Goal: Find specific page/section

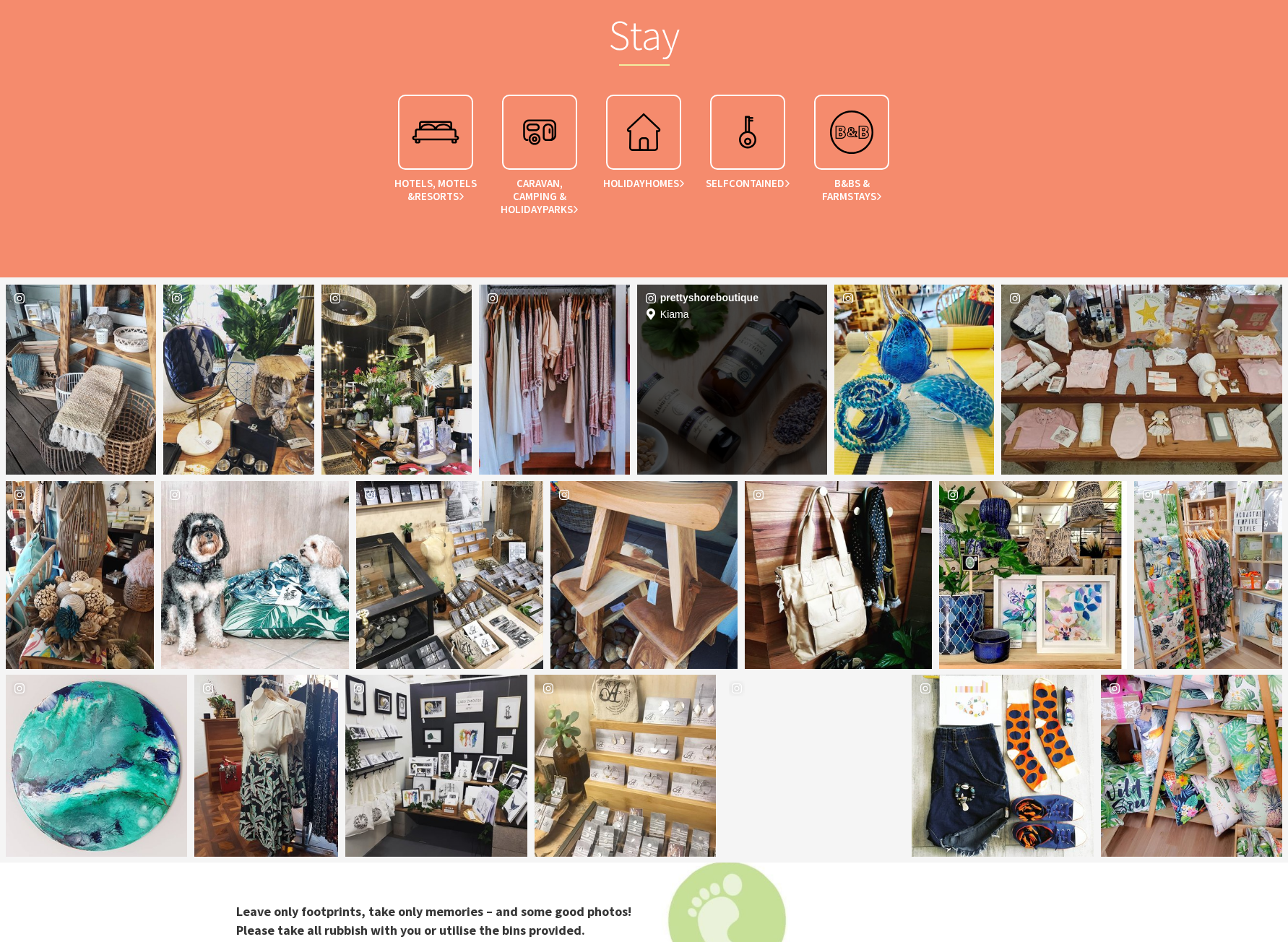
scroll to position [2529, 0]
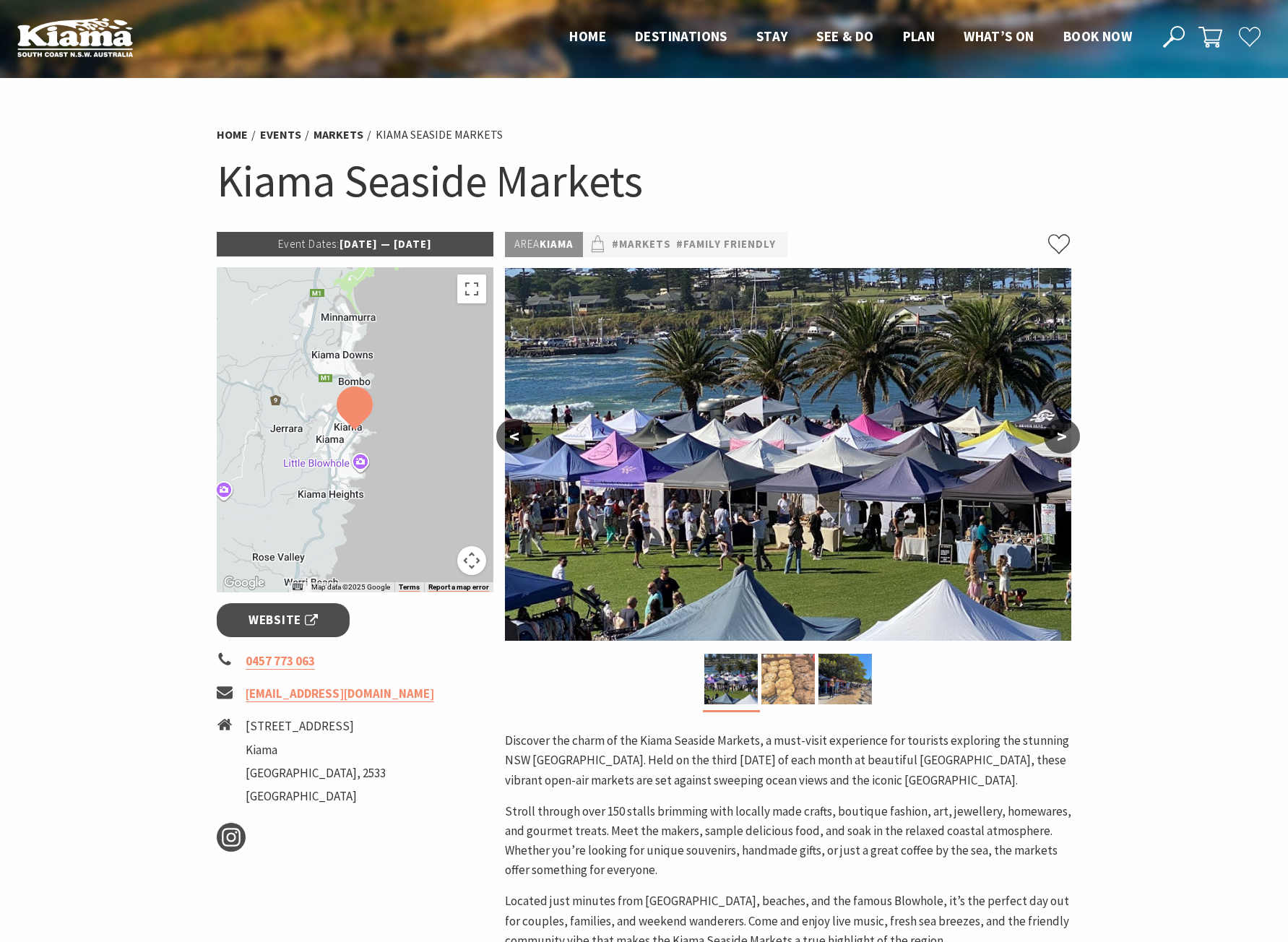
click at [811, 690] on img at bounding box center [788, 679] width 54 height 50
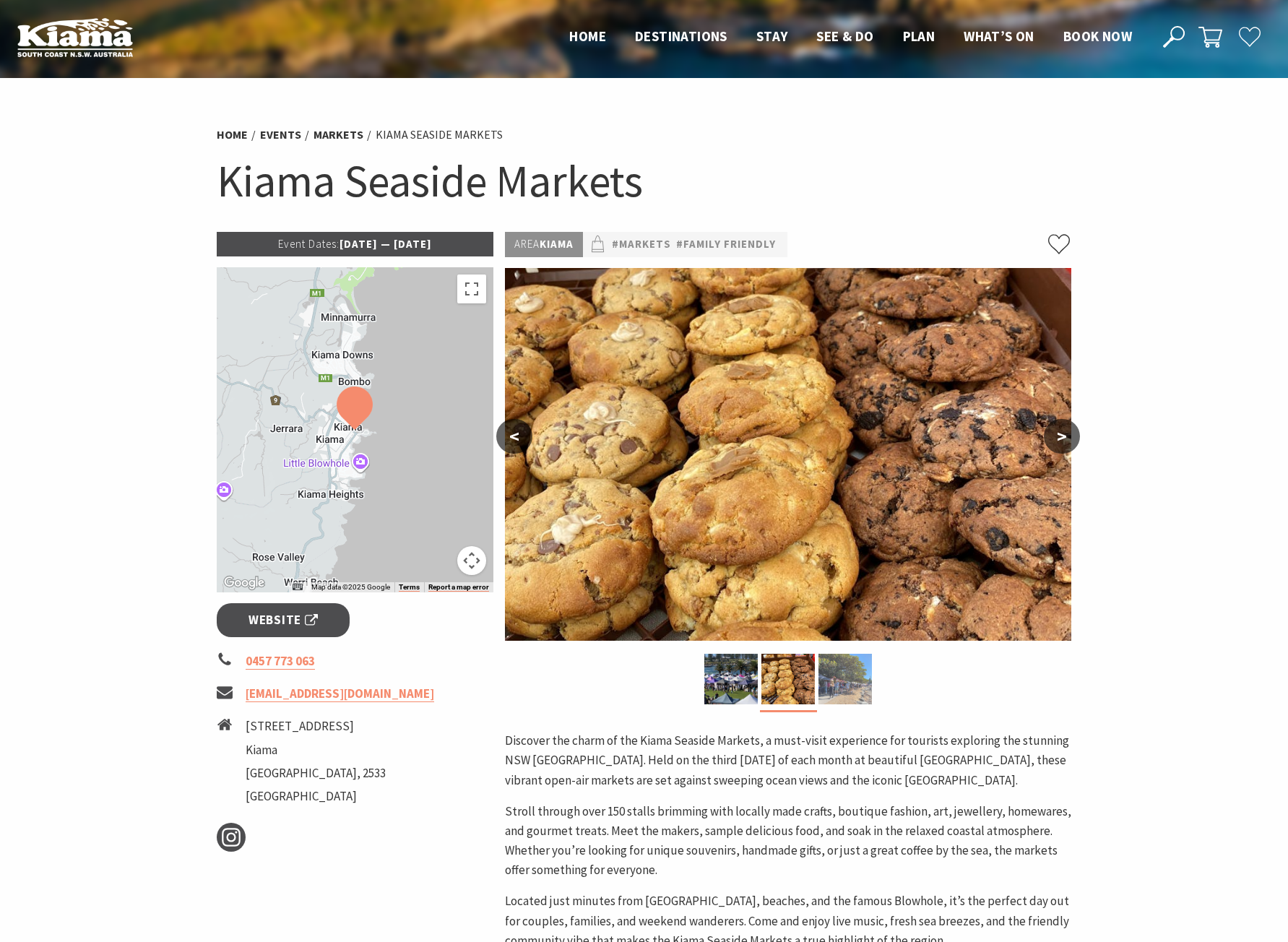
click at [833, 689] on img at bounding box center [845, 679] width 54 height 50
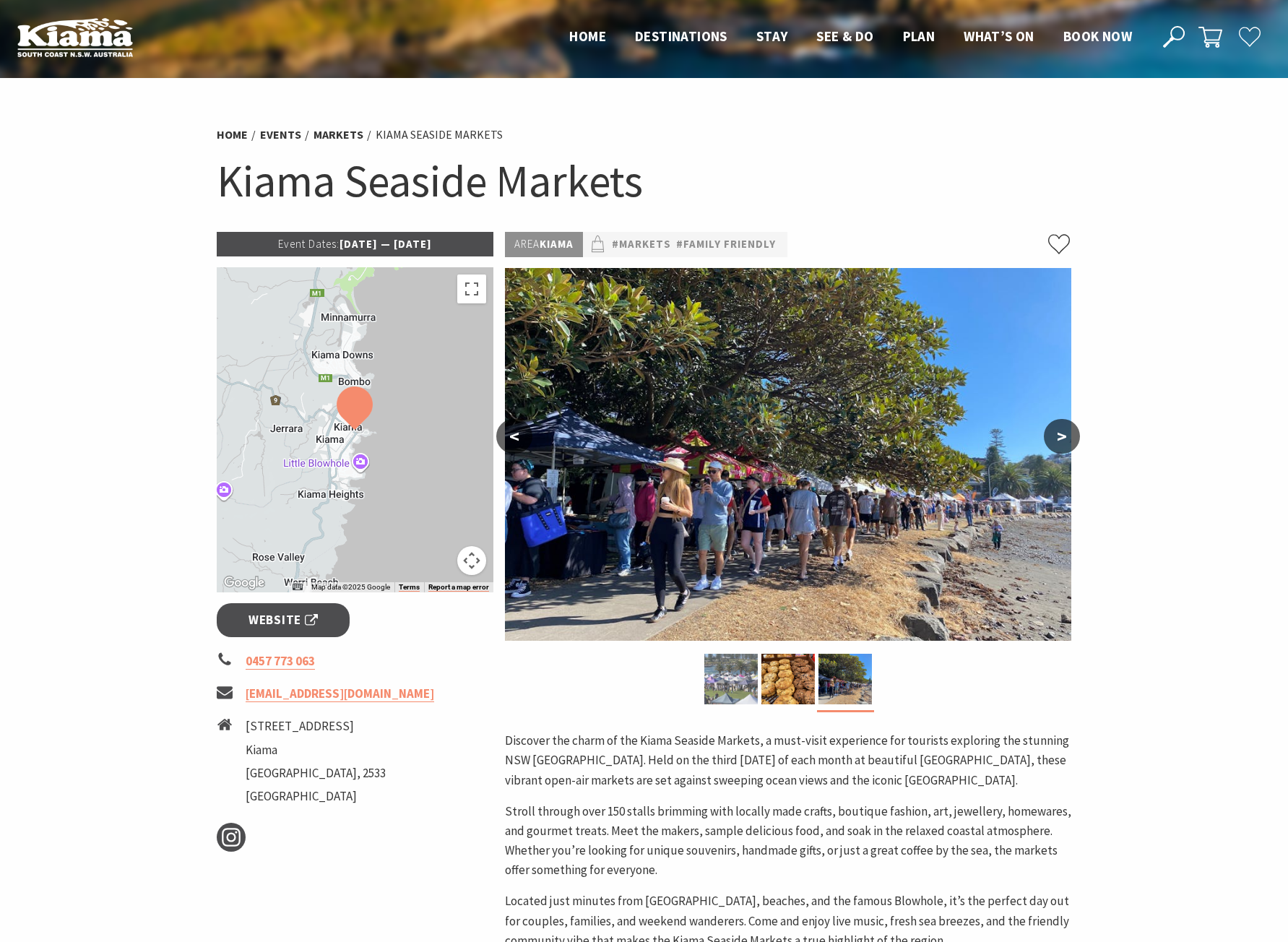
click at [744, 687] on img at bounding box center [731, 679] width 54 height 50
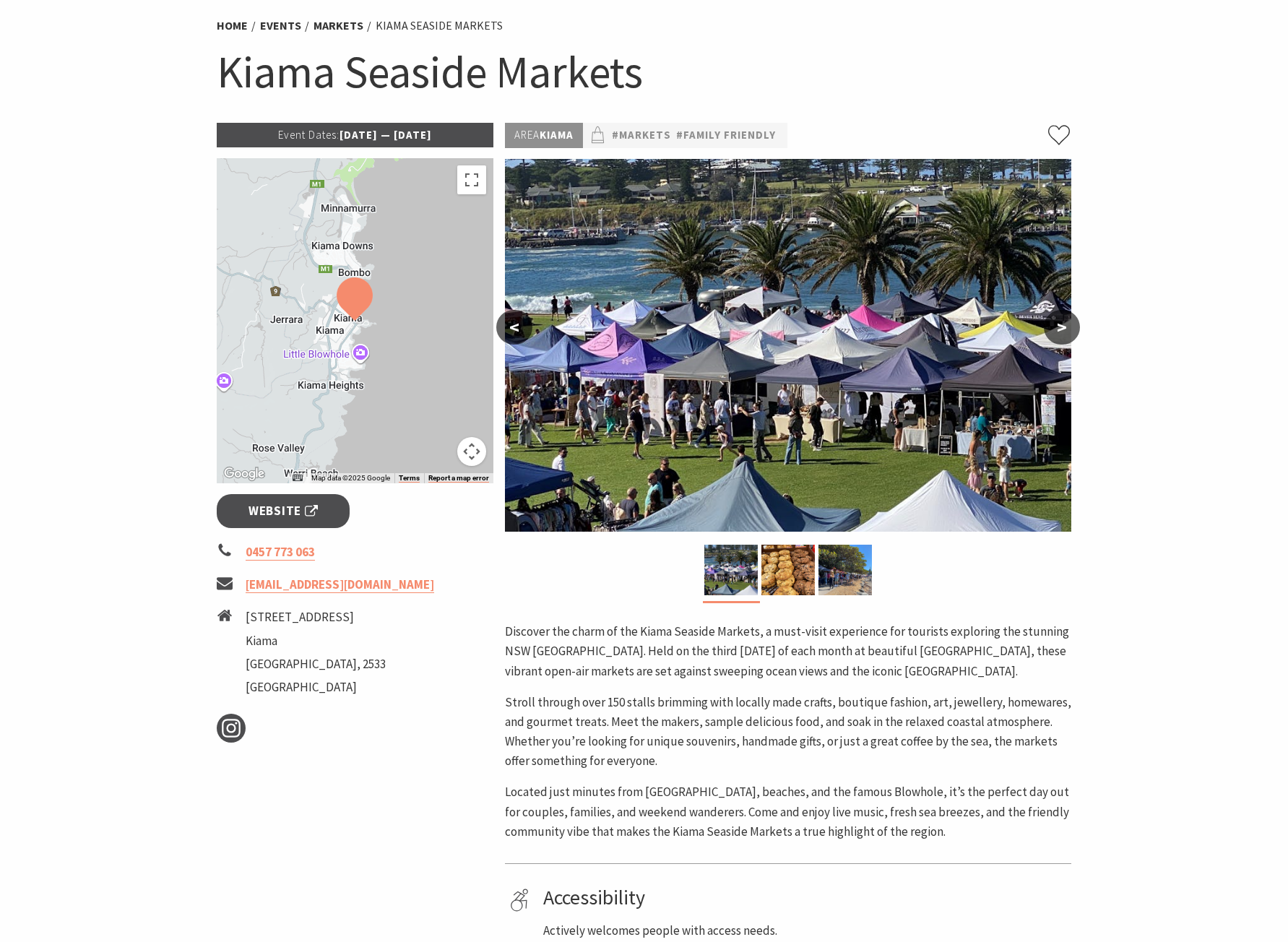
scroll to position [289, 0]
